Goal: Find specific page/section: Find specific page/section

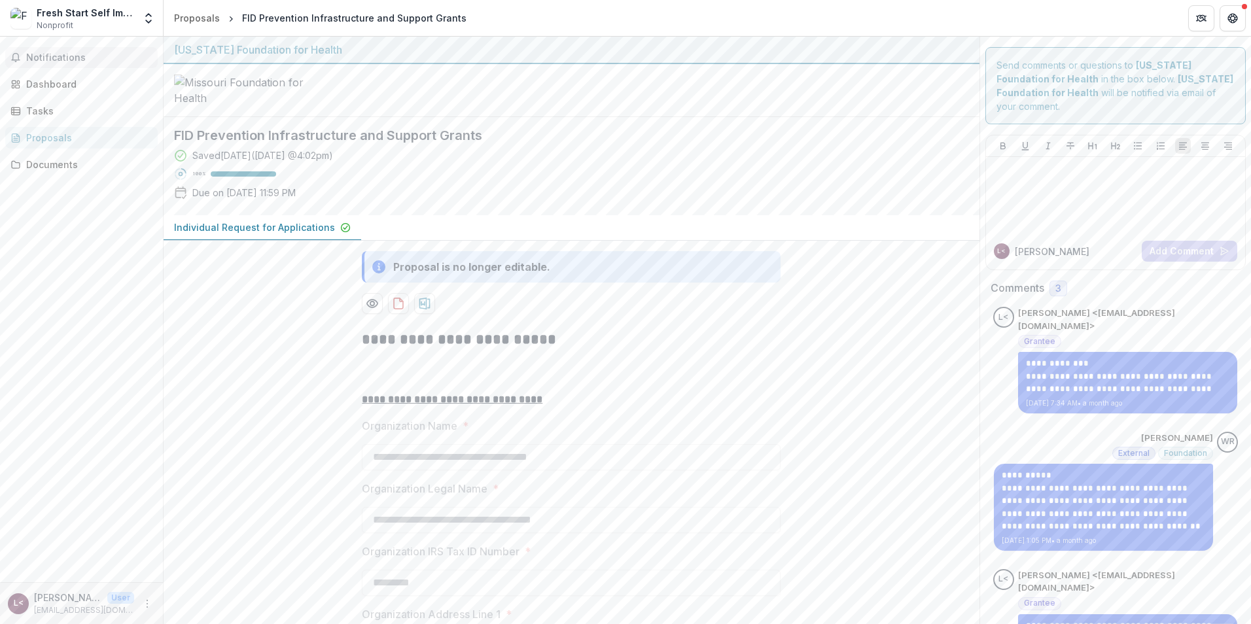
click at [52, 58] on span "Notifications" at bounding box center [89, 57] width 126 height 11
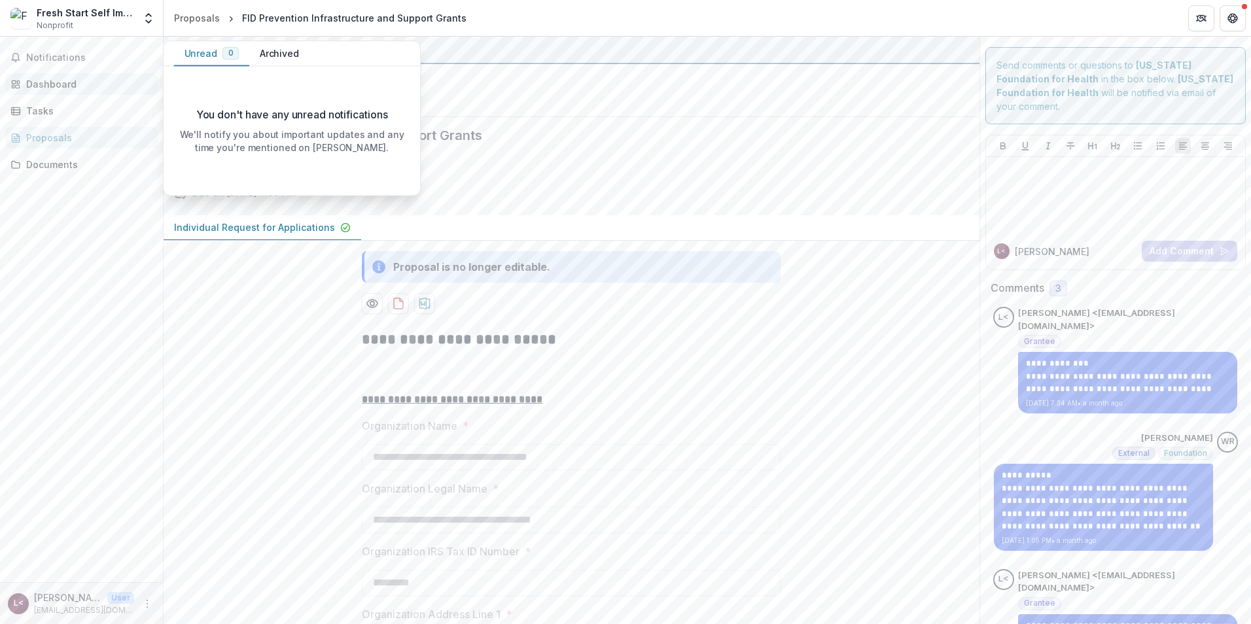
click at [46, 82] on div "Dashboard" at bounding box center [86, 84] width 121 height 14
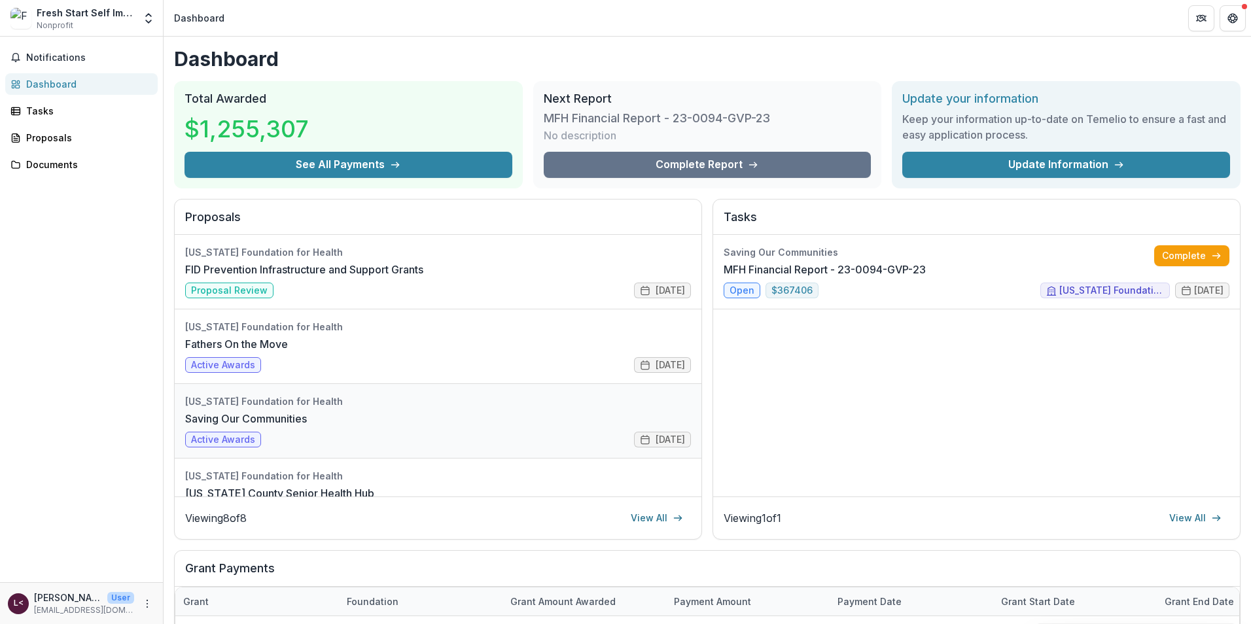
click at [264, 427] on link "Saving Our Communities" at bounding box center [246, 419] width 122 height 16
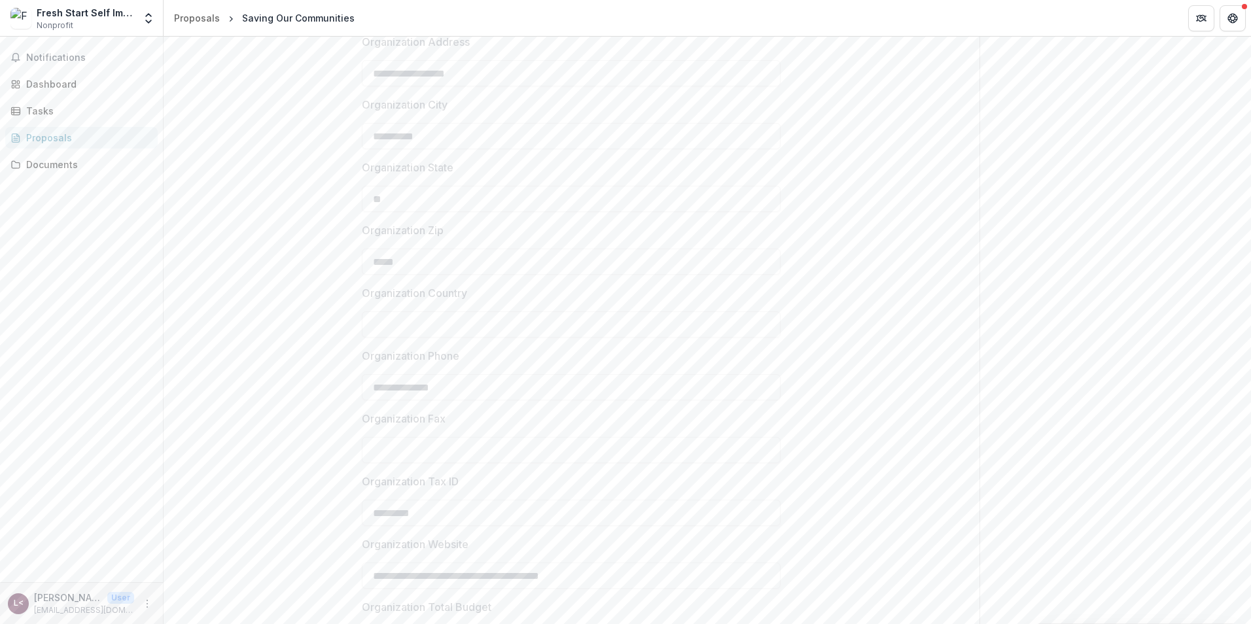
scroll to position [1243, 0]
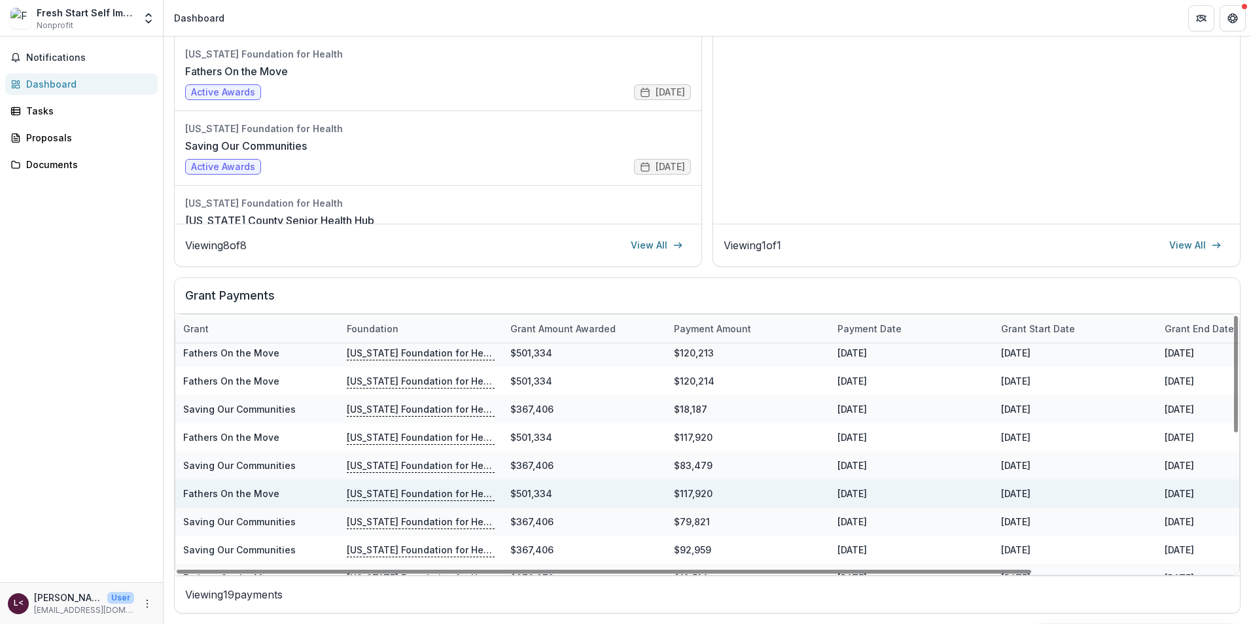
scroll to position [65, 0]
